Goal: Information Seeking & Learning: Learn about a topic

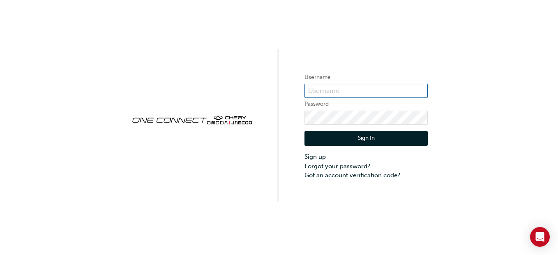
type input "CHNZ0167"
click at [368, 137] on button "Sign In" at bounding box center [365, 139] width 123 height 16
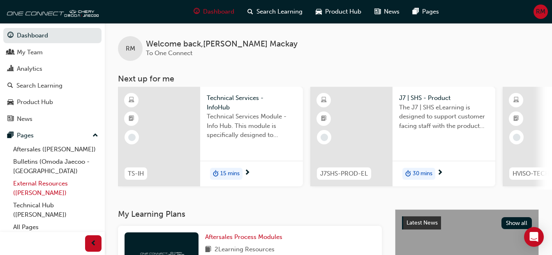
click at [58, 183] on link "External Resources ([PERSON_NAME])" at bounding box center [56, 188] width 92 height 22
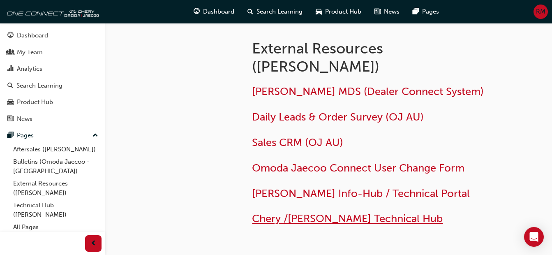
click at [285, 221] on span "Chery /[PERSON_NAME] Technical Hub" at bounding box center [347, 218] width 191 height 13
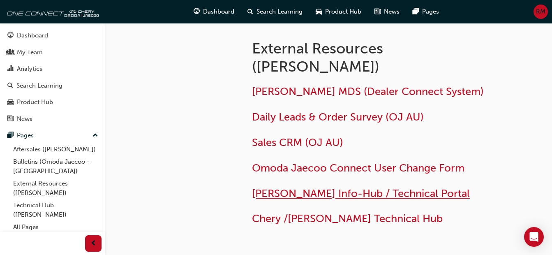
click at [314, 193] on span "[PERSON_NAME] Info-Hub / Technical Portal" at bounding box center [361, 193] width 218 height 13
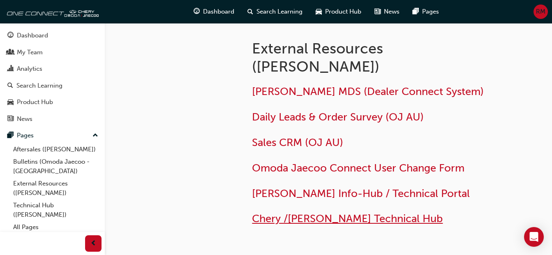
click at [291, 221] on span "Chery /[PERSON_NAME] Technical Hub" at bounding box center [347, 218] width 191 height 13
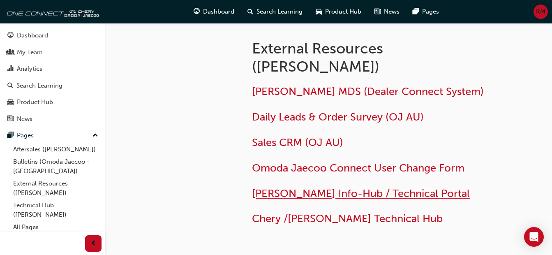
click at [363, 192] on span "[PERSON_NAME] Info-Hub / Technical Portal" at bounding box center [361, 193] width 218 height 13
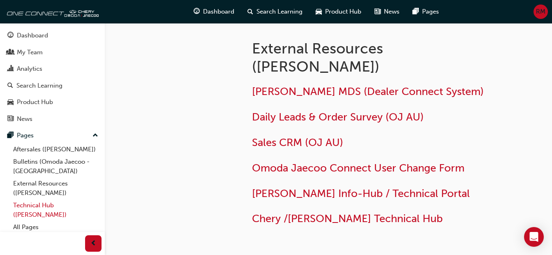
click at [32, 210] on link "Technical Hub ([PERSON_NAME])" at bounding box center [56, 210] width 92 height 22
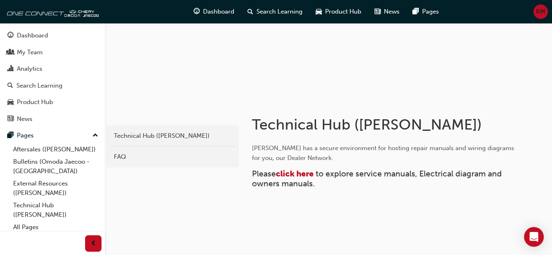
scroll to position [92, 0]
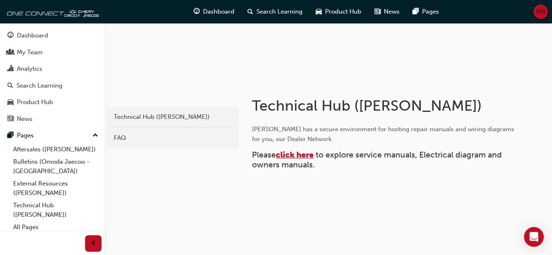
click at [291, 156] on span "click here" at bounding box center [295, 154] width 38 height 9
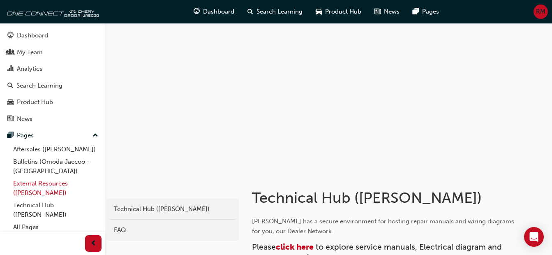
click at [55, 184] on link "External Resources ([PERSON_NAME])" at bounding box center [56, 188] width 92 height 22
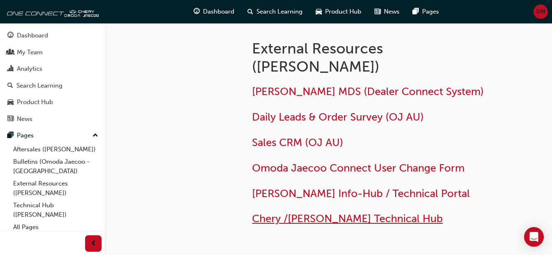
click at [310, 219] on span "Chery /[PERSON_NAME] Technical Hub" at bounding box center [347, 218] width 191 height 13
